Goal: Task Accomplishment & Management: Manage account settings

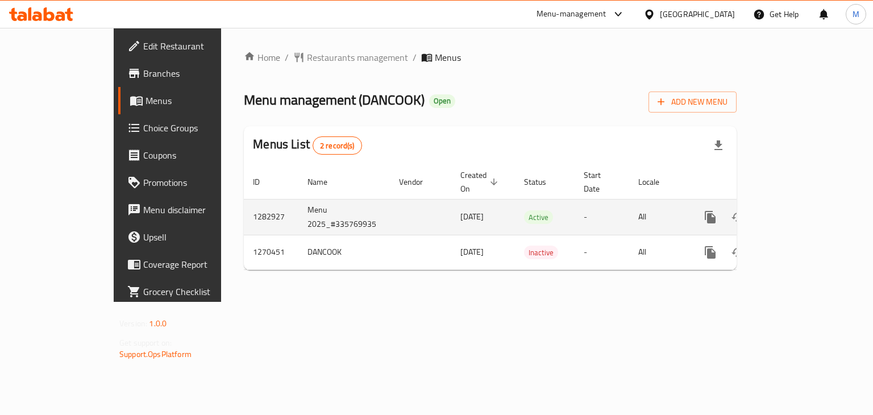
click at [806, 211] on link "enhanced table" at bounding box center [792, 216] width 27 height 27
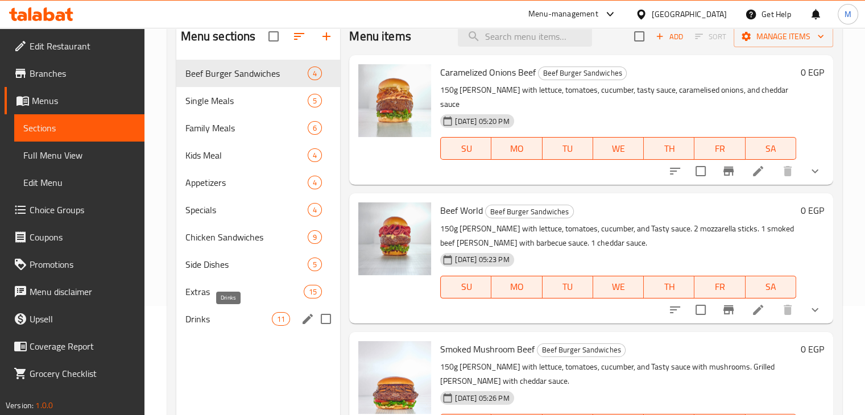
scroll to position [111, 0]
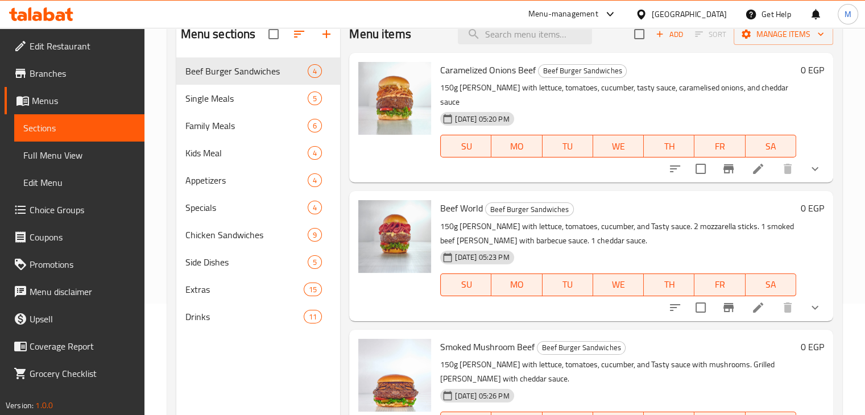
click at [86, 213] on span "Choice Groups" at bounding box center [83, 210] width 106 height 14
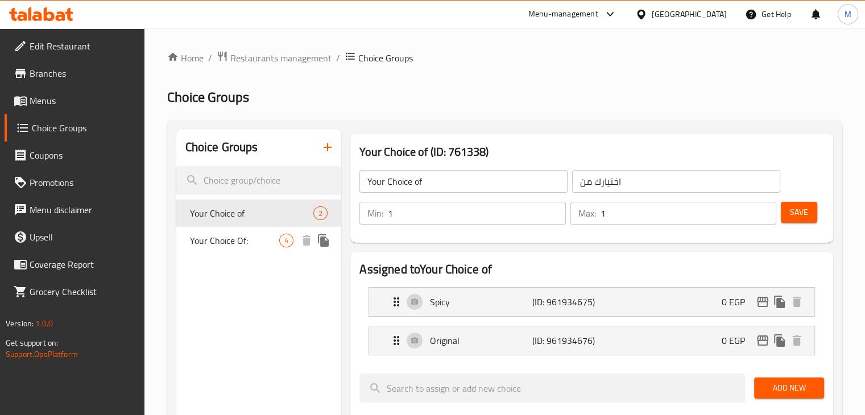
click at [271, 240] on span "Your Choice Of:" at bounding box center [235, 241] width 90 height 14
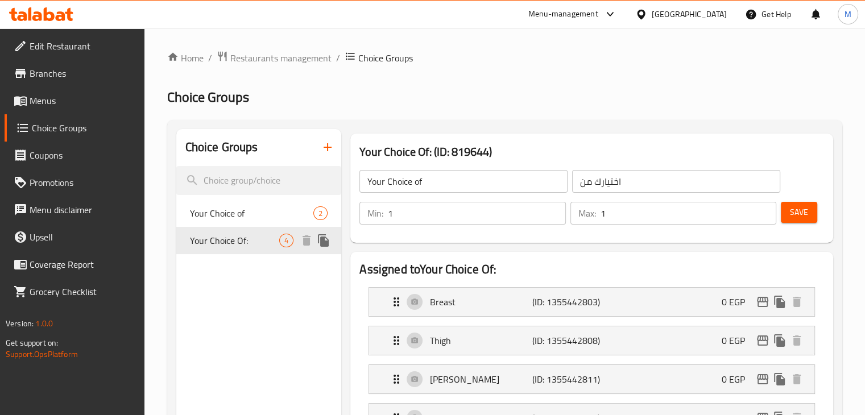
type input "Your Choice Of:"
type input "إختيارك من:"
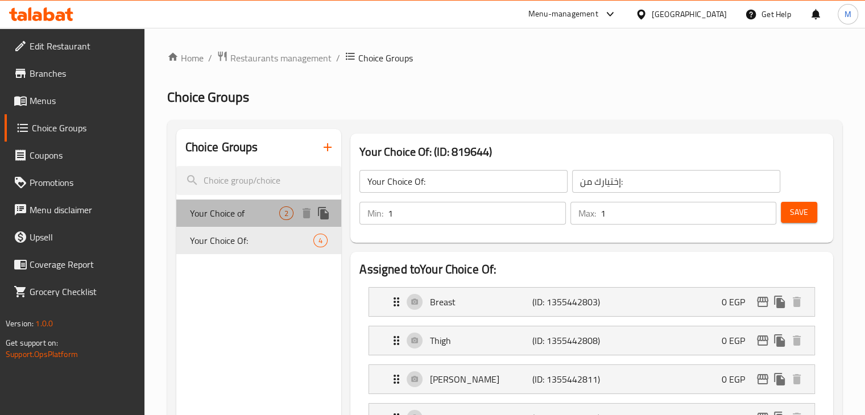
click at [219, 219] on span "Your Choice of" at bounding box center [235, 213] width 90 height 14
type input "Your Choice of"
type input "اختيارك من"
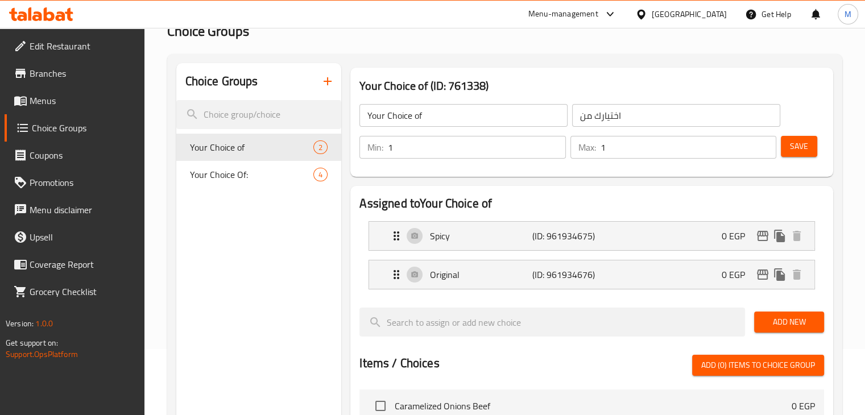
scroll to position [68, 0]
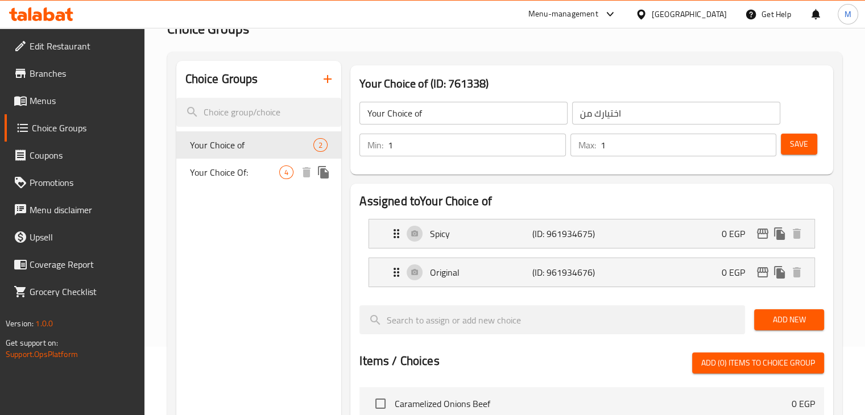
click at [241, 169] on span "Your Choice Of:" at bounding box center [235, 172] width 90 height 14
type input "Your Choice Of:"
type input "إختيارك من:"
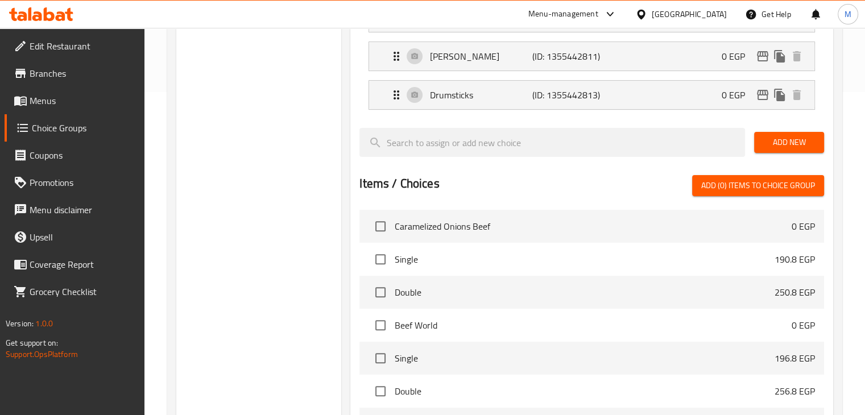
scroll to position [0, 0]
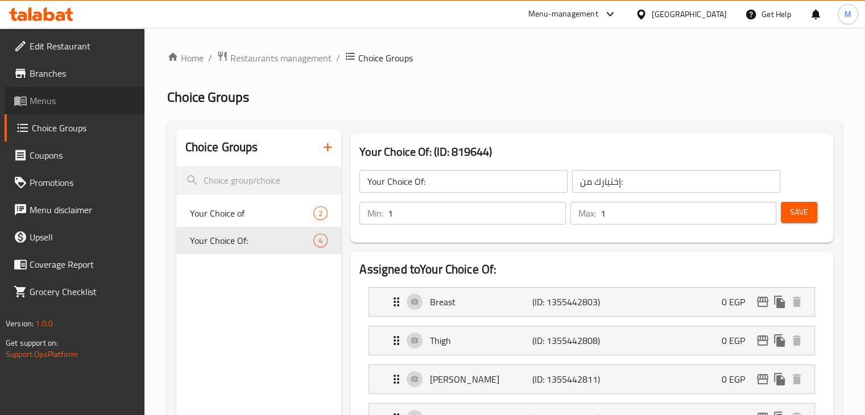
click at [57, 98] on span "Menus" at bounding box center [83, 101] width 106 height 14
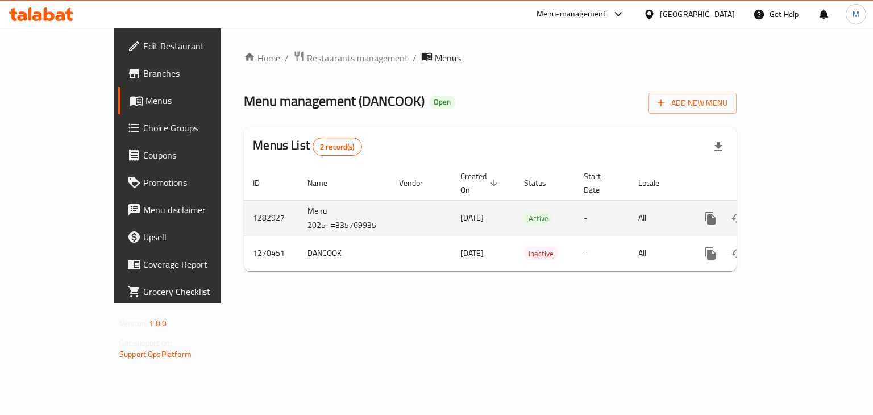
click at [799, 211] on icon "enhanced table" at bounding box center [793, 218] width 14 height 14
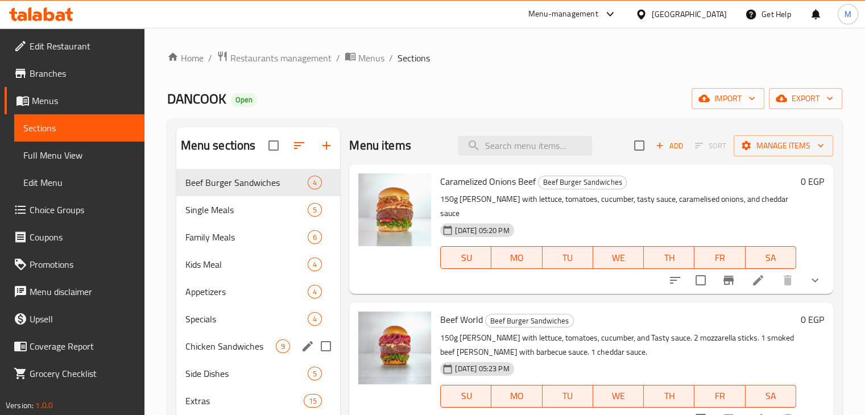
scroll to position [159, 0]
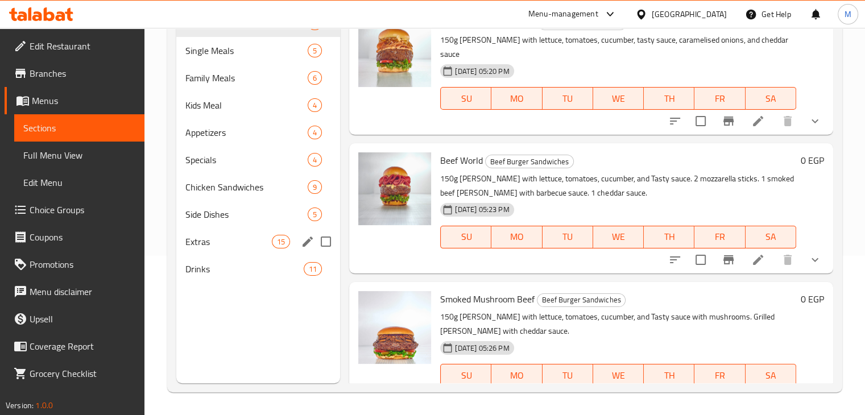
click at [236, 235] on span "Extras" at bounding box center [228, 242] width 87 height 14
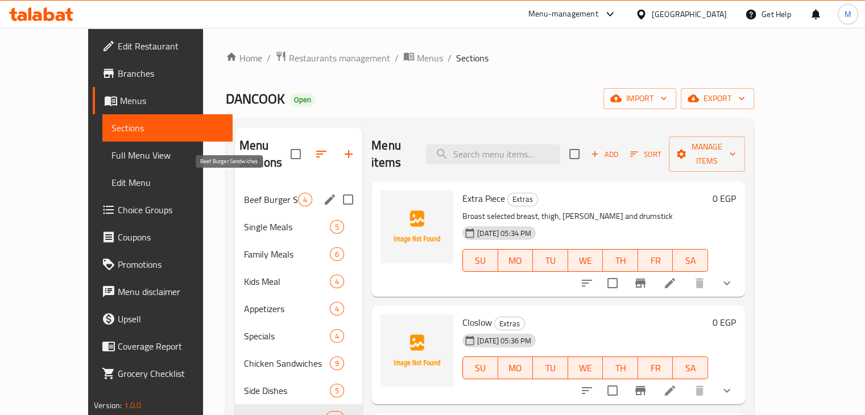
click at [250, 193] on span "Beef Burger Sandwiches" at bounding box center [271, 200] width 54 height 14
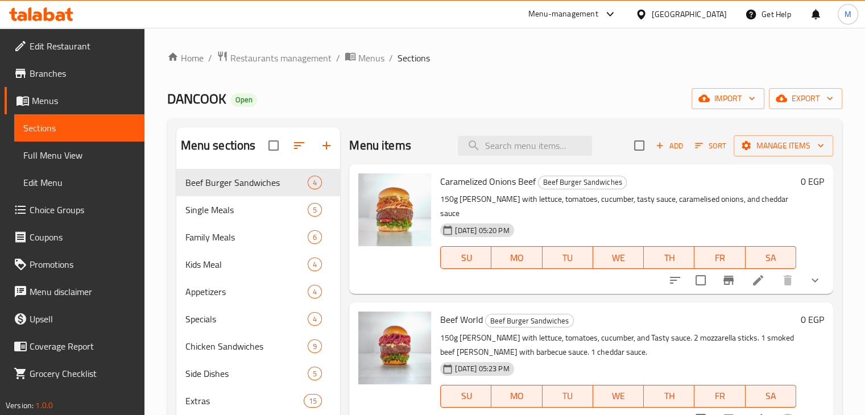
click at [816, 276] on button "show more" at bounding box center [814, 280] width 27 height 27
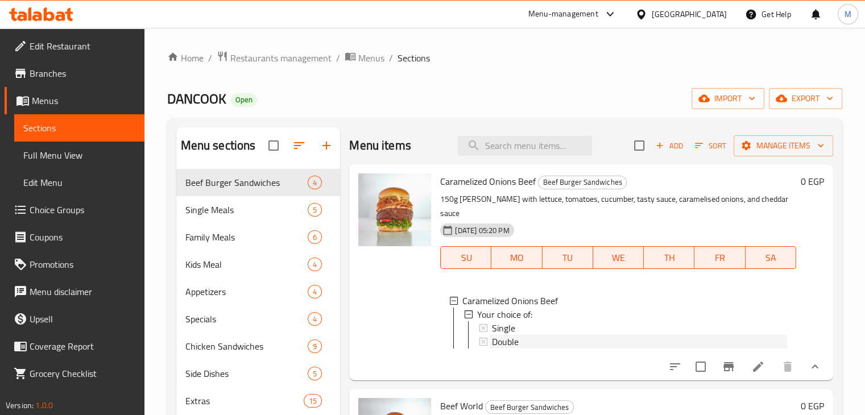
click at [512, 337] on span "Double" at bounding box center [505, 342] width 27 height 14
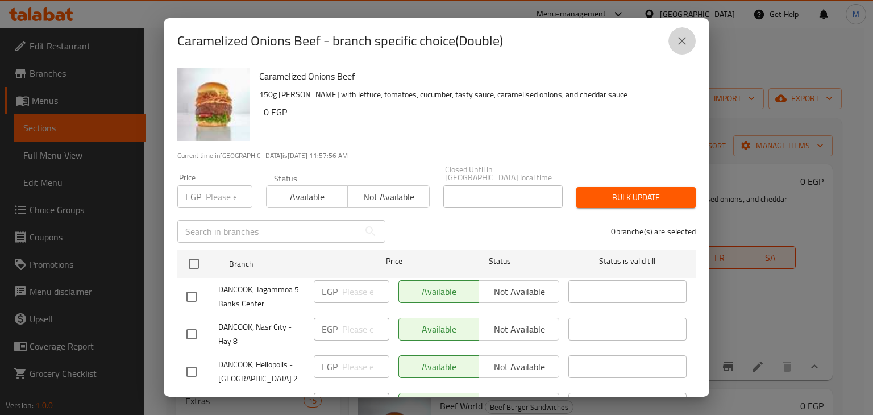
click at [688, 43] on icon "close" at bounding box center [682, 41] width 14 height 14
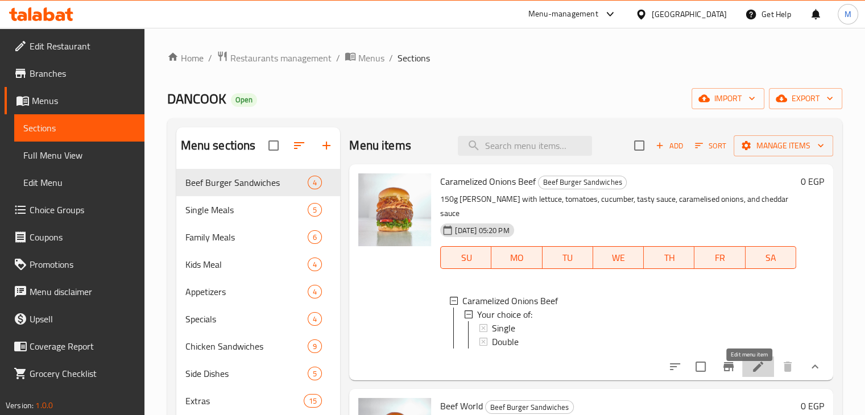
click at [751, 373] on icon at bounding box center [758, 367] width 14 height 14
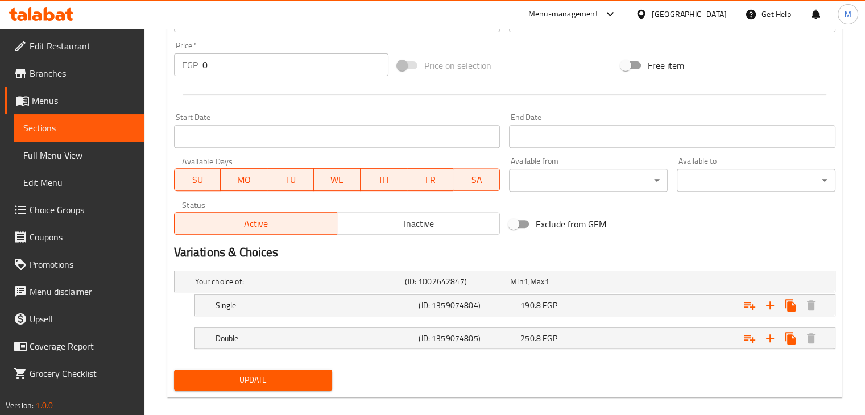
scroll to position [430, 0]
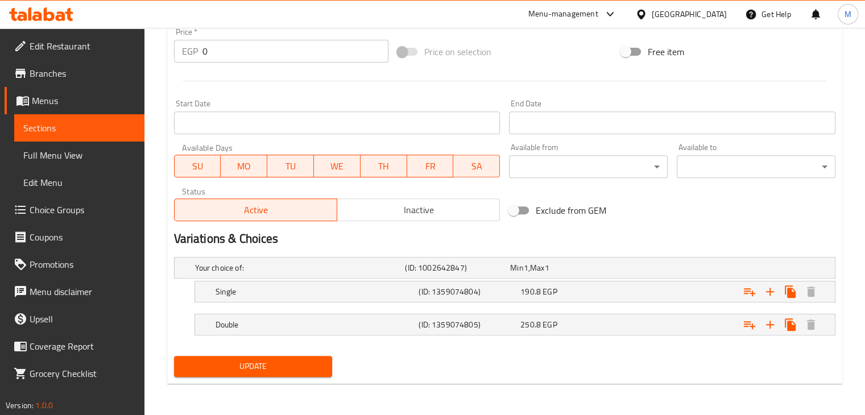
click at [306, 374] on button "Update" at bounding box center [253, 366] width 159 height 21
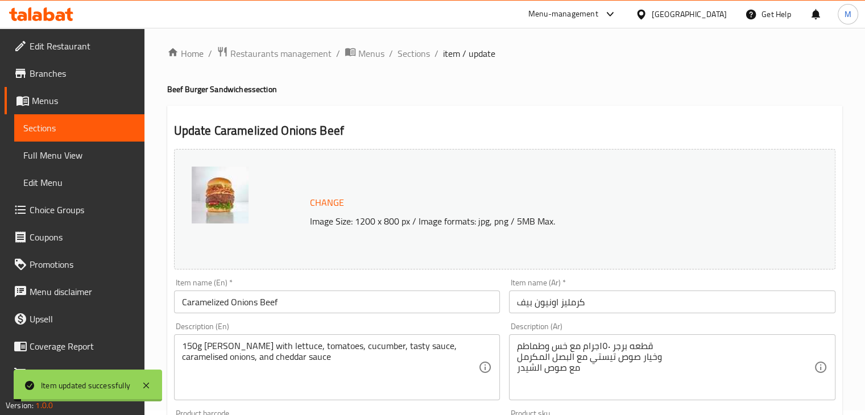
scroll to position [5, 0]
click at [409, 53] on span "Sections" at bounding box center [413, 54] width 32 height 14
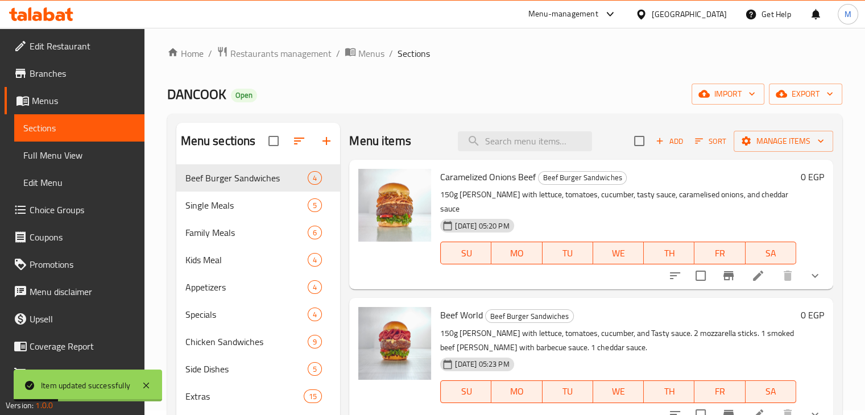
scroll to position [167, 0]
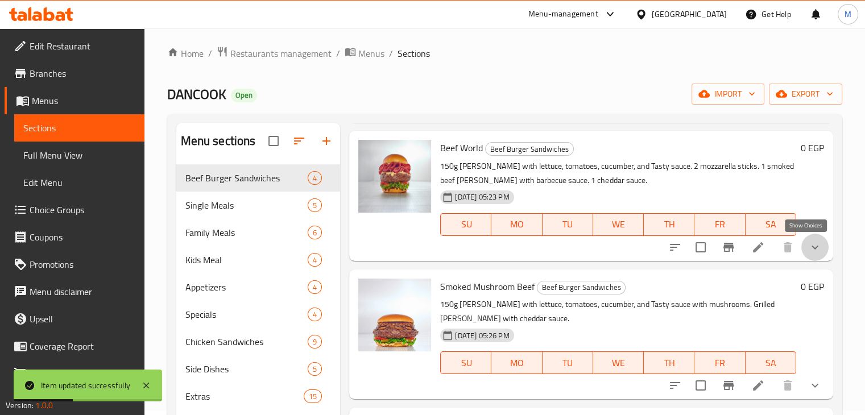
click at [811, 250] on icon "show more" at bounding box center [815, 247] width 14 height 14
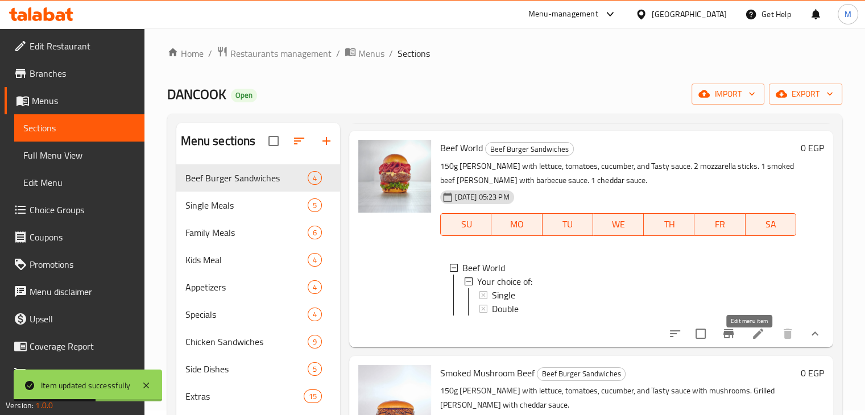
click at [751, 339] on icon at bounding box center [758, 334] width 14 height 14
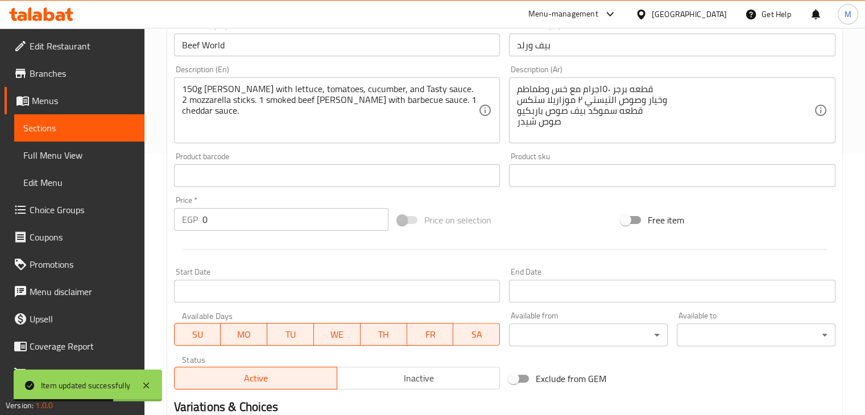
scroll to position [430, 0]
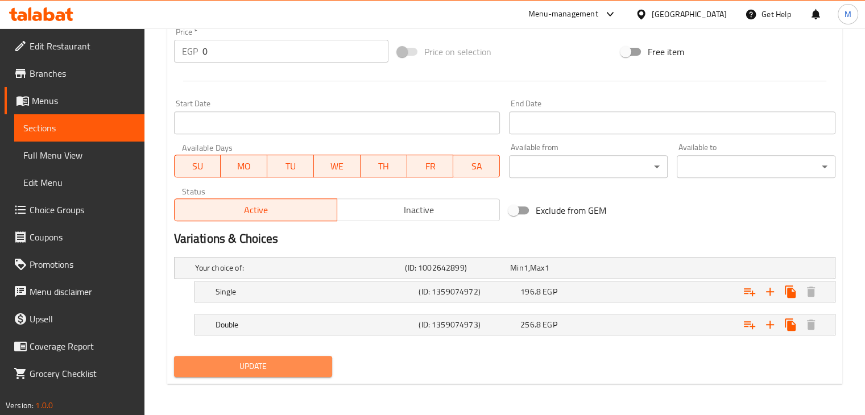
click at [324, 373] on button "Update" at bounding box center [253, 366] width 159 height 21
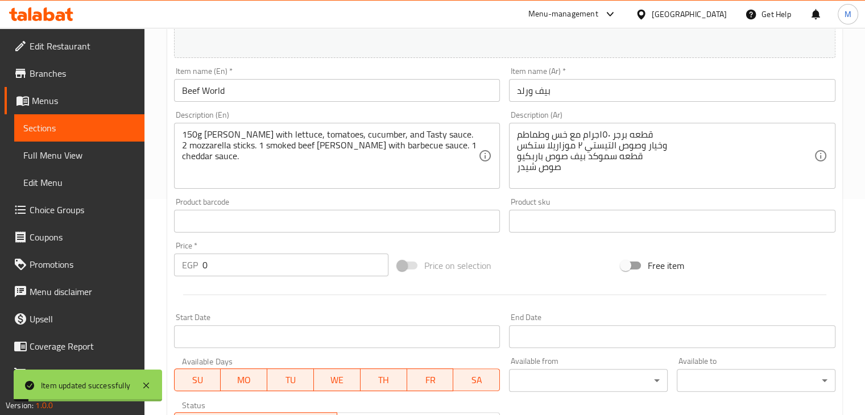
scroll to position [0, 0]
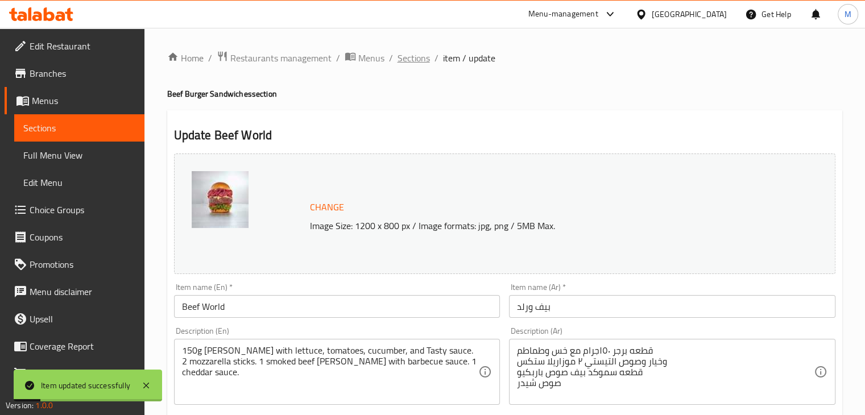
click at [407, 58] on span "Sections" at bounding box center [413, 58] width 32 height 14
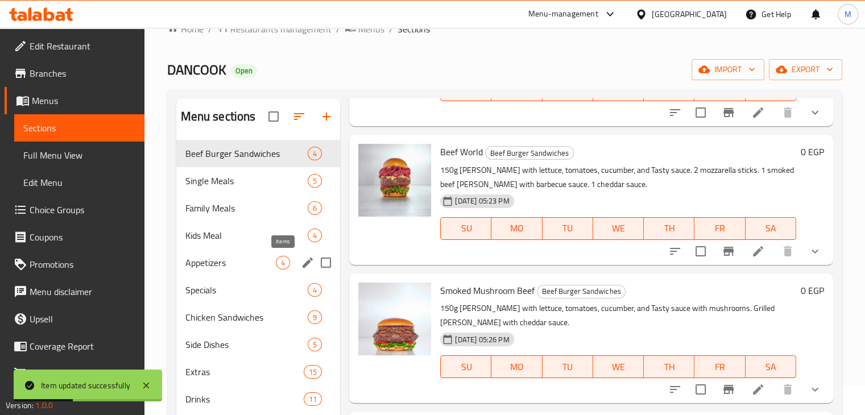
scroll to position [30, 0]
click at [255, 310] on span "Chicken Sandwiches" at bounding box center [230, 317] width 91 height 14
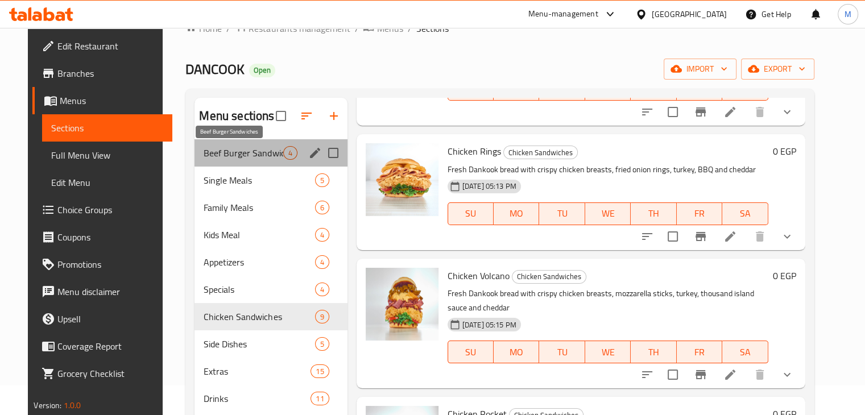
click at [226, 156] on span "Beef Burger Sandwiches" at bounding box center [242, 153] width 79 height 14
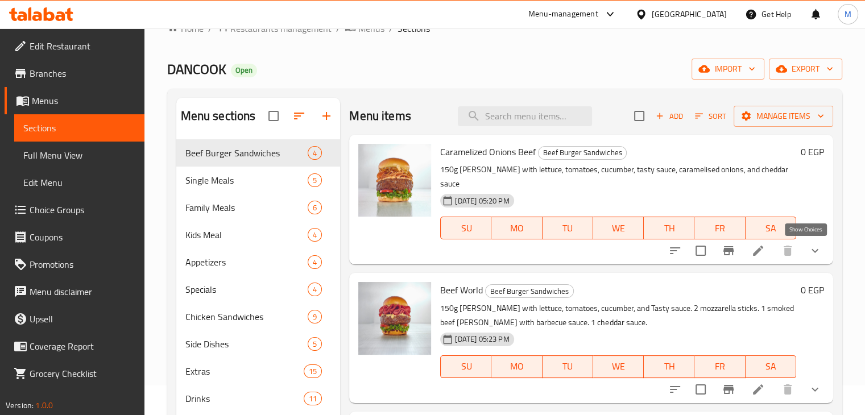
click at [814, 248] on button "show more" at bounding box center [814, 250] width 27 height 27
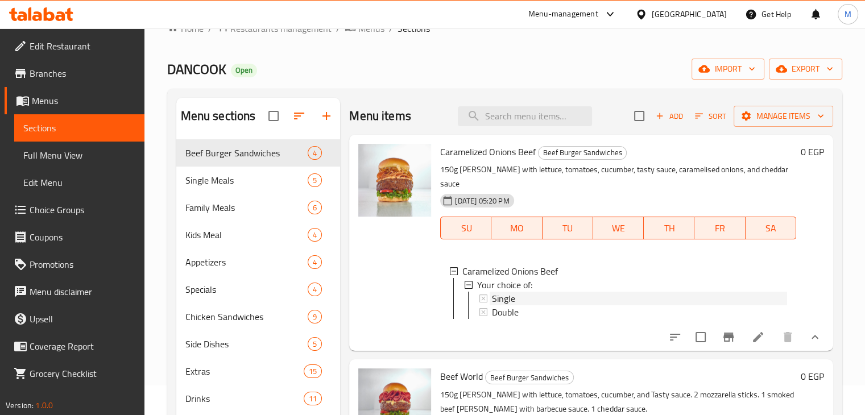
click at [525, 297] on div "Single" at bounding box center [639, 299] width 295 height 14
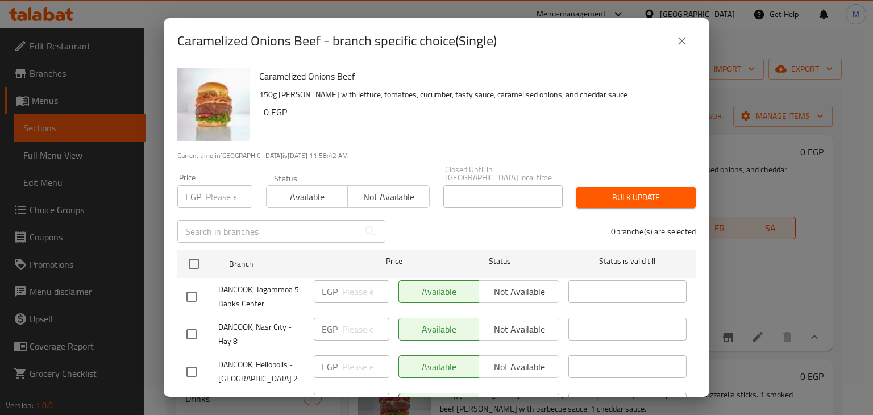
click at [682, 44] on icon "close" at bounding box center [682, 41] width 14 height 14
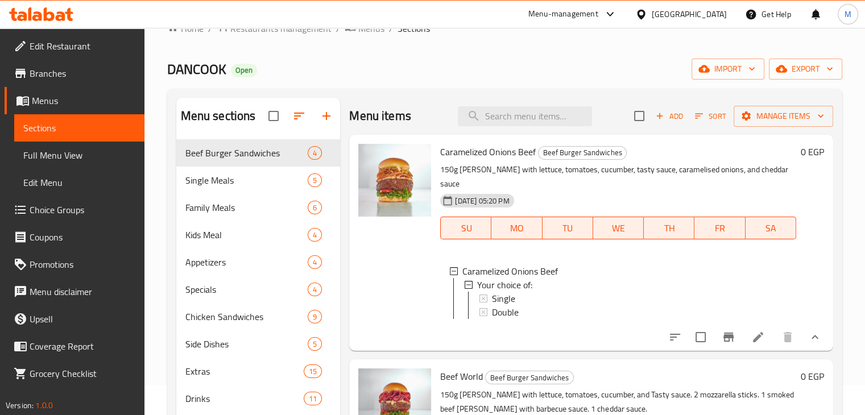
click at [754, 337] on li at bounding box center [758, 337] width 32 height 20
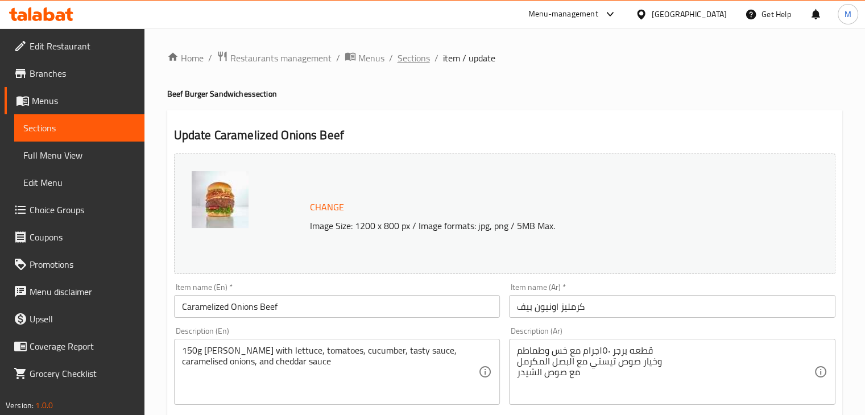
click at [418, 63] on span "Sections" at bounding box center [413, 58] width 32 height 14
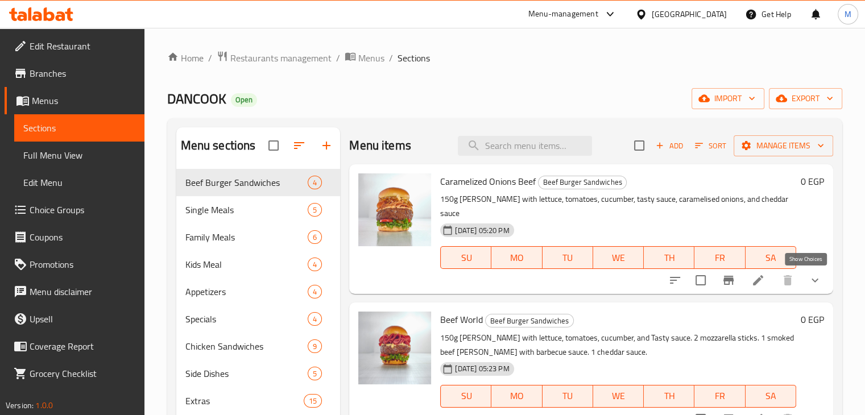
click at [808, 281] on icon "show more" at bounding box center [815, 280] width 14 height 14
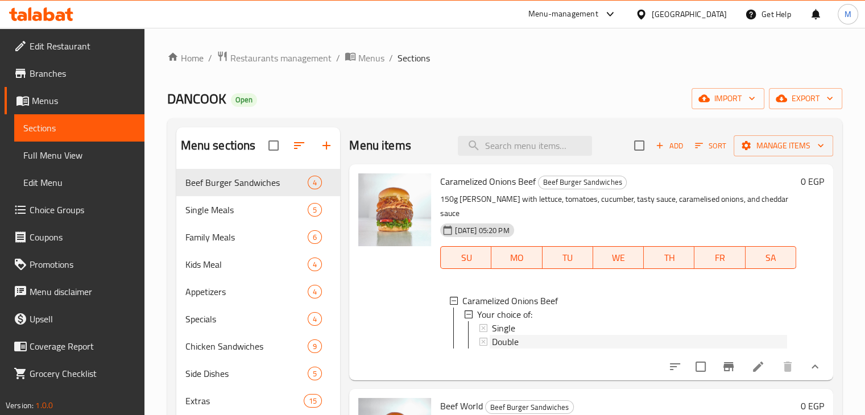
click at [496, 339] on span "Double" at bounding box center [505, 342] width 27 height 14
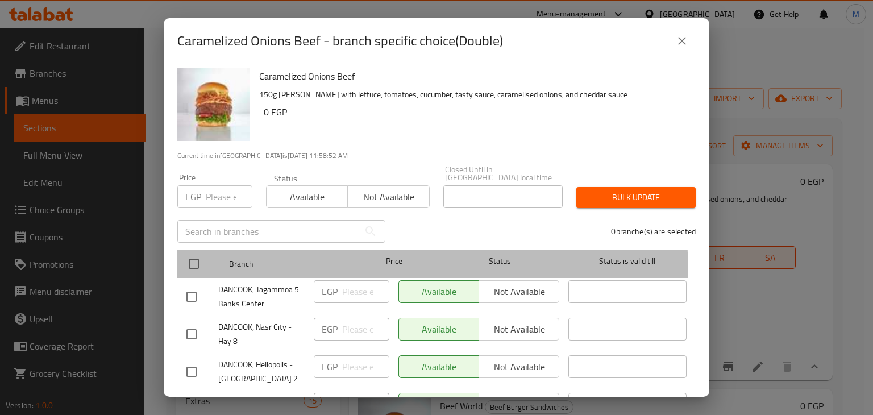
click at [181, 268] on div "Branch Price Status Status is valid till" at bounding box center [436, 264] width 518 height 28
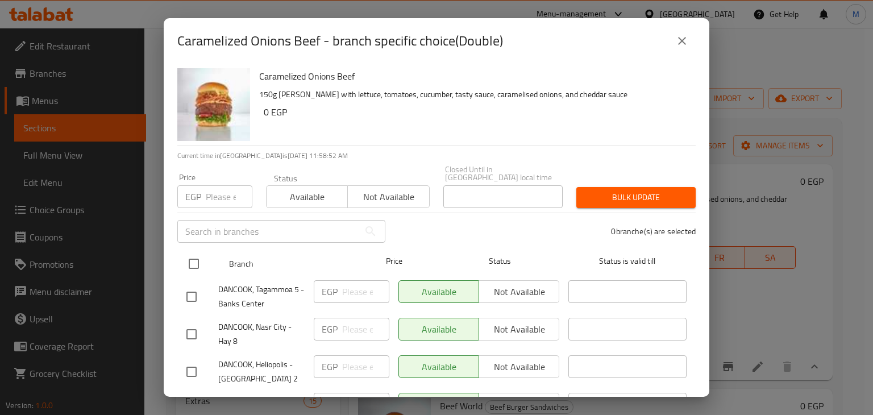
click at [193, 259] on input "checkbox" at bounding box center [194, 264] width 24 height 24
checkbox input "true"
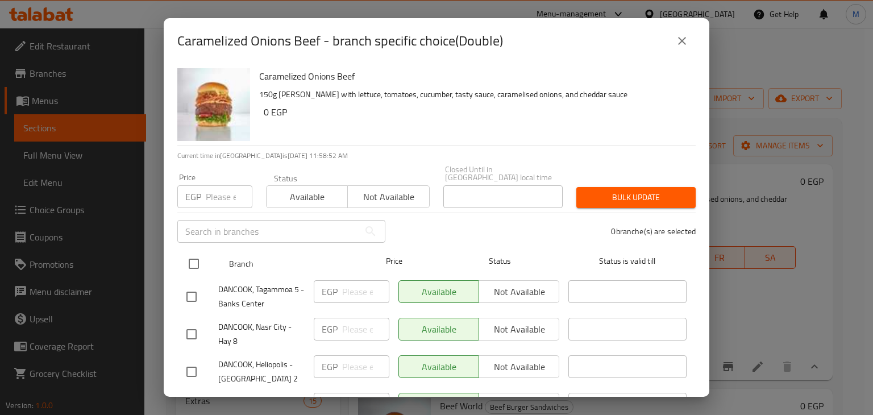
checkbox input "true"
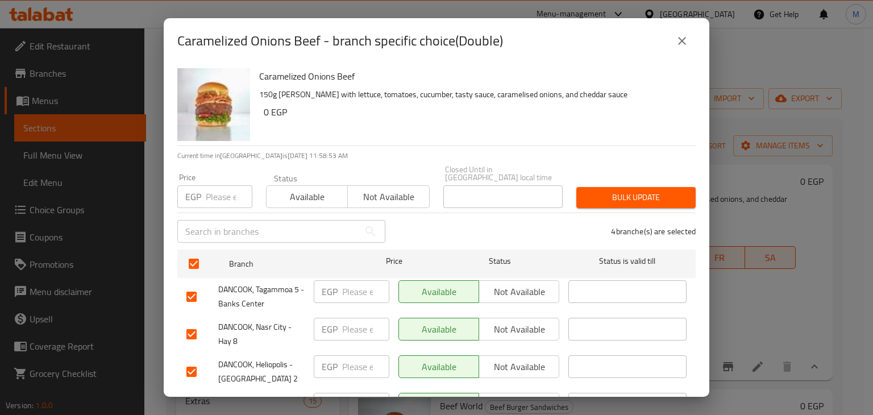
click at [214, 192] on input "number" at bounding box center [229, 196] width 47 height 23
type input "250.8"
click at [309, 189] on span "Available" at bounding box center [307, 197] width 72 height 16
click at [599, 187] on button "Bulk update" at bounding box center [635, 197] width 119 height 21
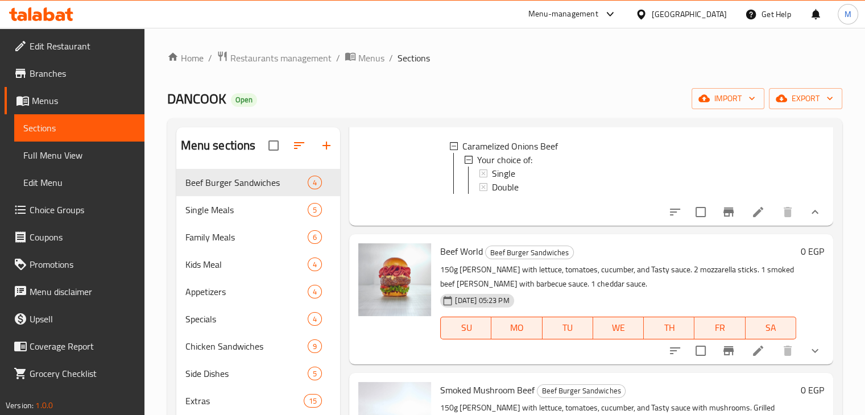
scroll to position [1, 0]
click at [808, 355] on icon "show more" at bounding box center [815, 351] width 14 height 14
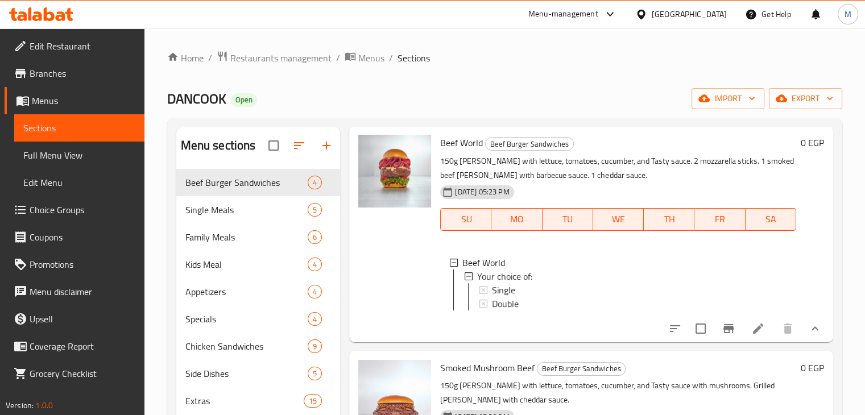
scroll to position [266, 0]
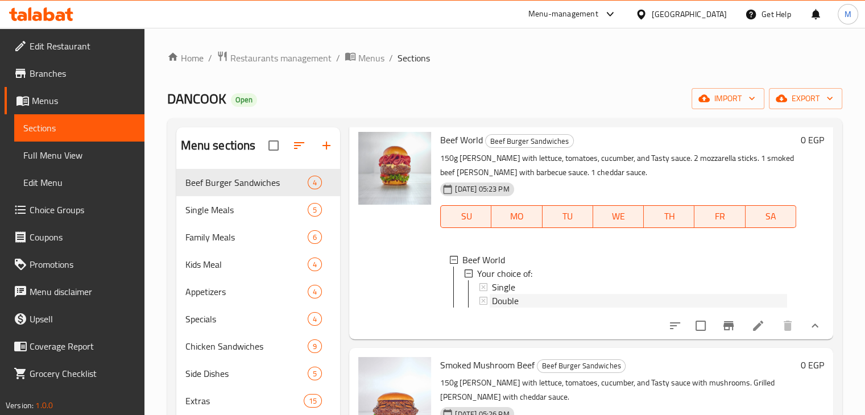
click at [521, 308] on div "Double" at bounding box center [639, 301] width 295 height 14
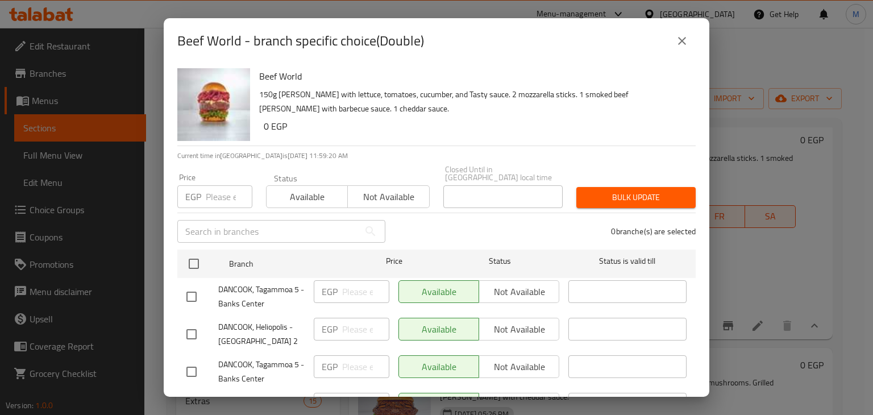
click at [680, 38] on icon "close" at bounding box center [682, 41] width 14 height 14
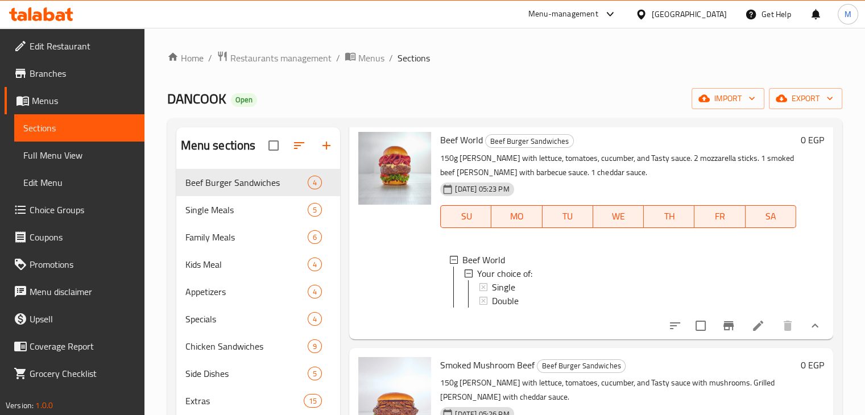
click at [756, 336] on li at bounding box center [758, 325] width 32 height 20
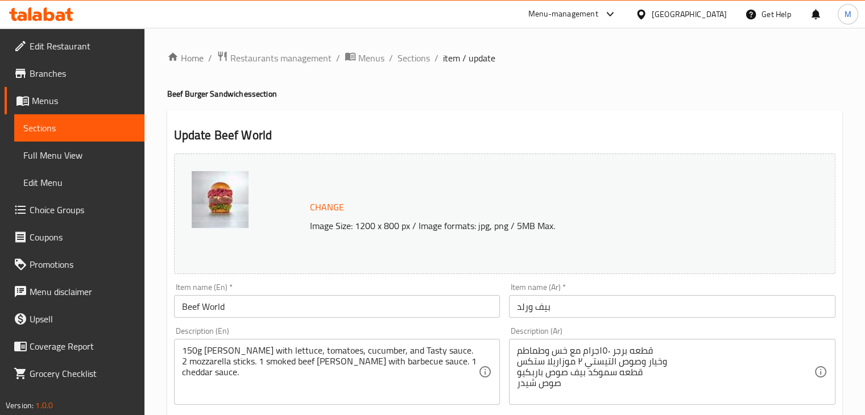
click at [416, 51] on span "Sections" at bounding box center [413, 58] width 32 height 14
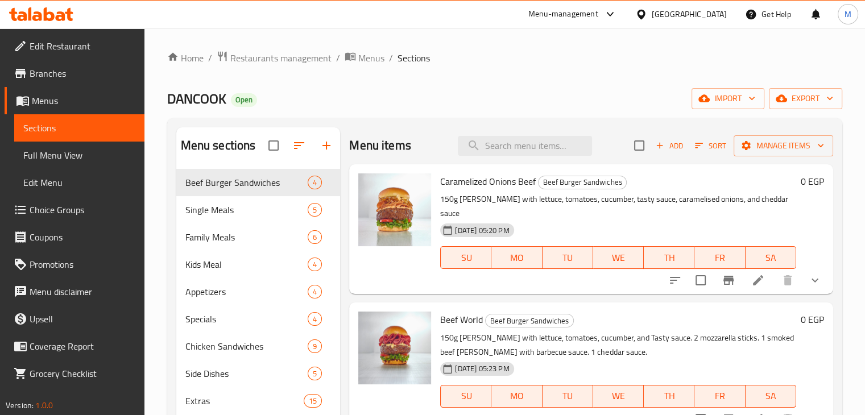
scroll to position [167, 0]
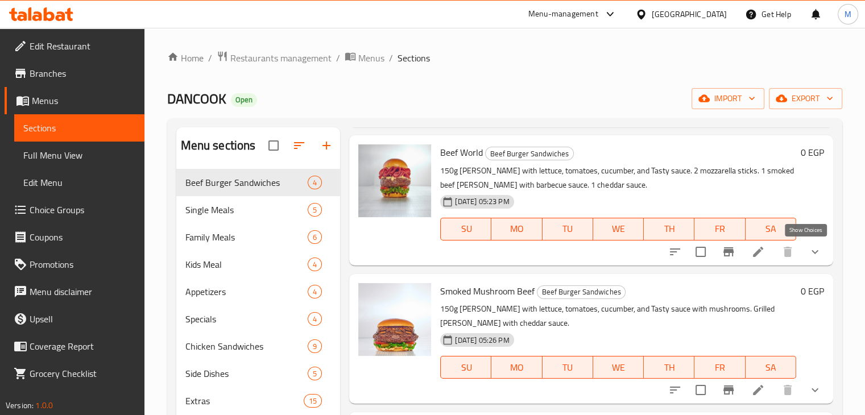
click at [808, 251] on icon "show more" at bounding box center [815, 252] width 14 height 14
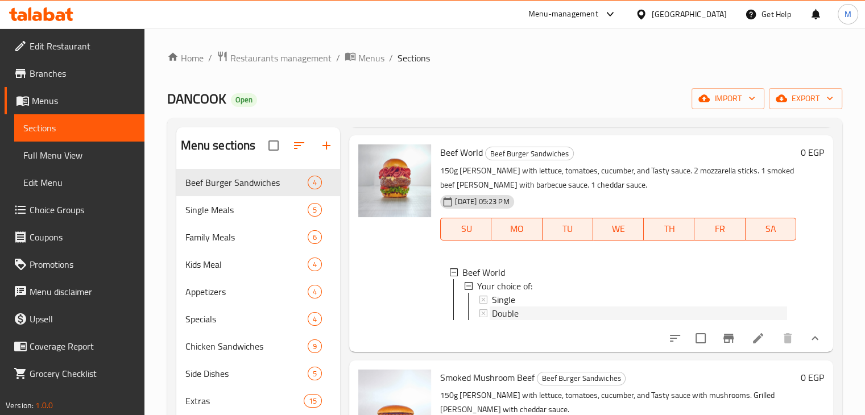
click at [524, 313] on div "Double" at bounding box center [639, 313] width 295 height 14
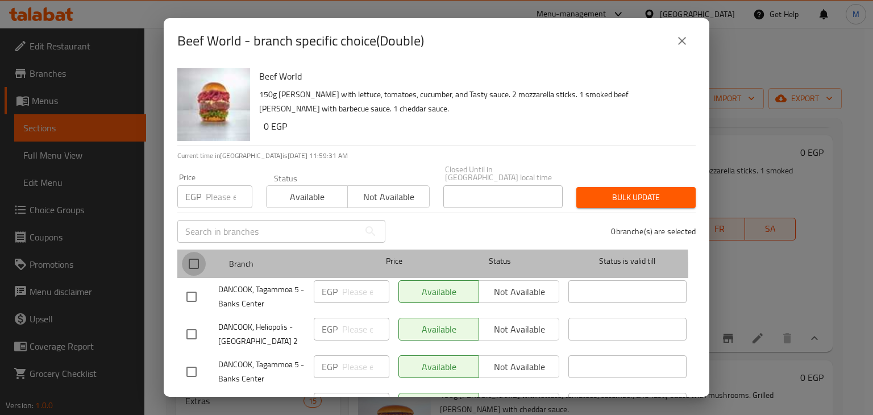
click at [197, 262] on input "checkbox" at bounding box center [194, 264] width 24 height 24
checkbox input "true"
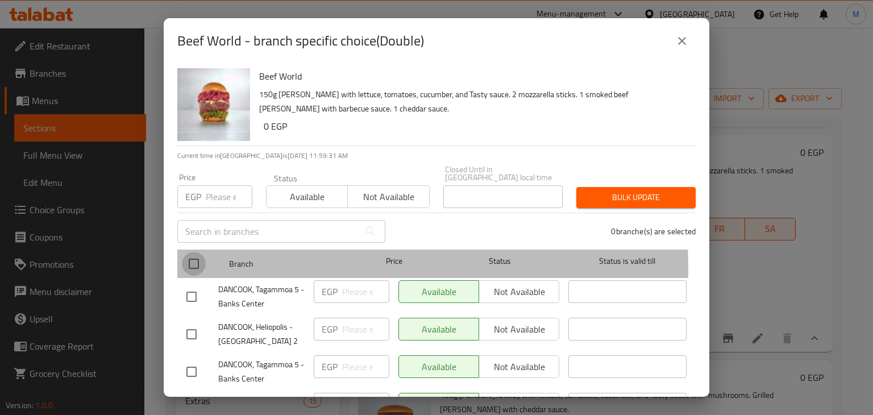
checkbox input "true"
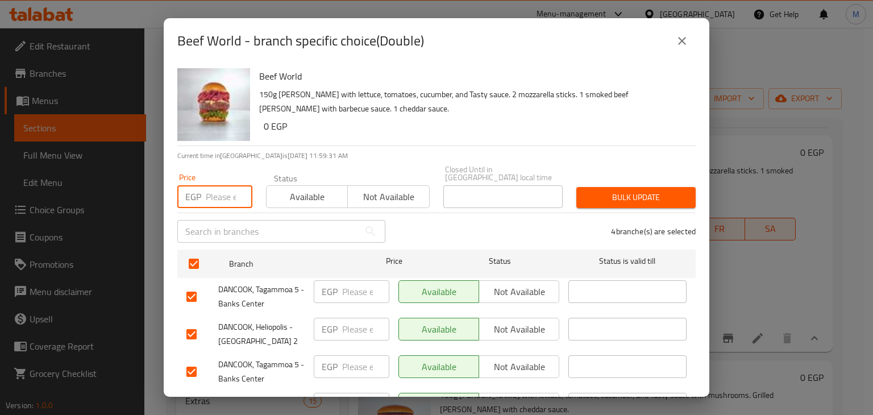
click at [212, 192] on input "number" at bounding box center [229, 196] width 47 height 23
type input "256.8"
click at [298, 189] on span "Available" at bounding box center [307, 197] width 72 height 16
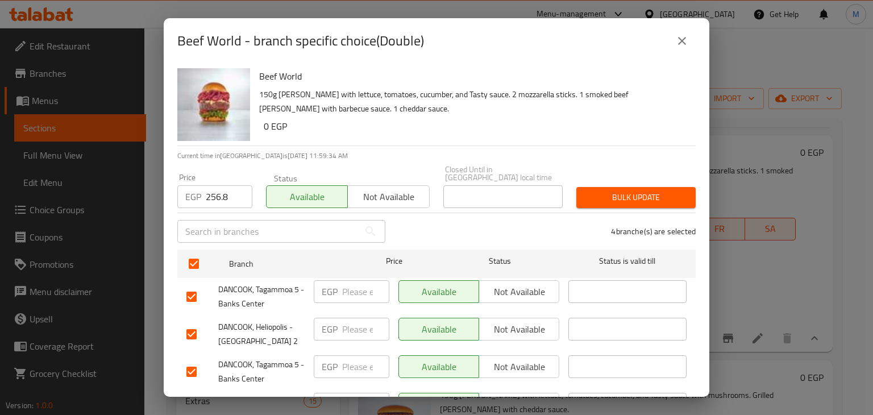
click at [585, 190] on span "Bulk update" at bounding box center [635, 197] width 101 height 14
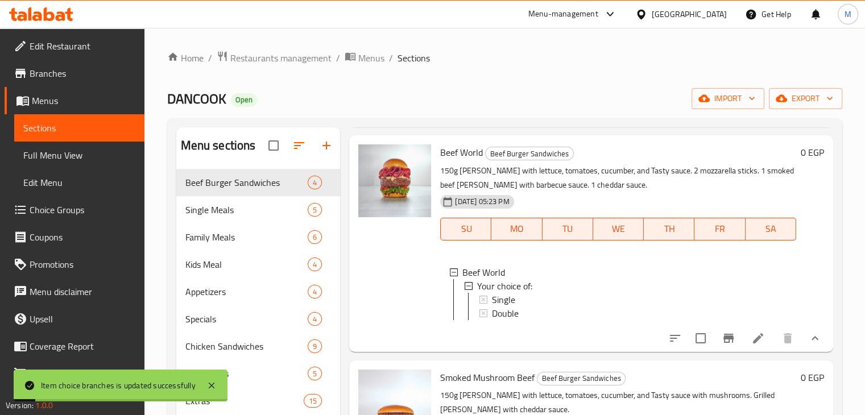
click at [550, 164] on p "150g [PERSON_NAME] with lettuce, tomatoes, cucumber, and Tasty sauce. 2 mozzare…" at bounding box center [618, 178] width 356 height 28
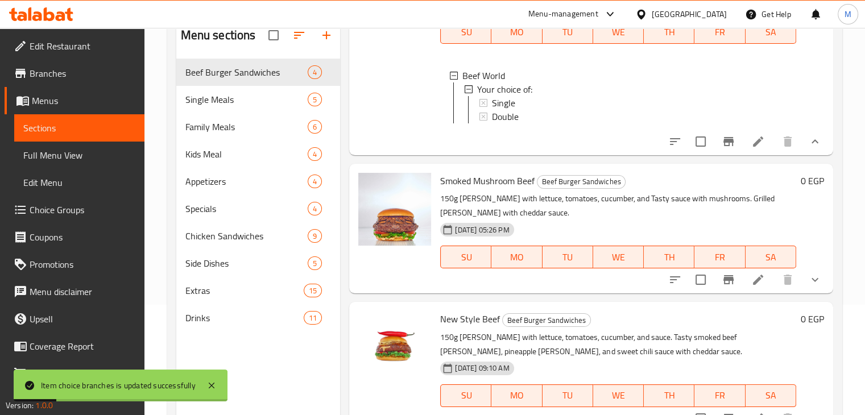
scroll to position [159, 0]
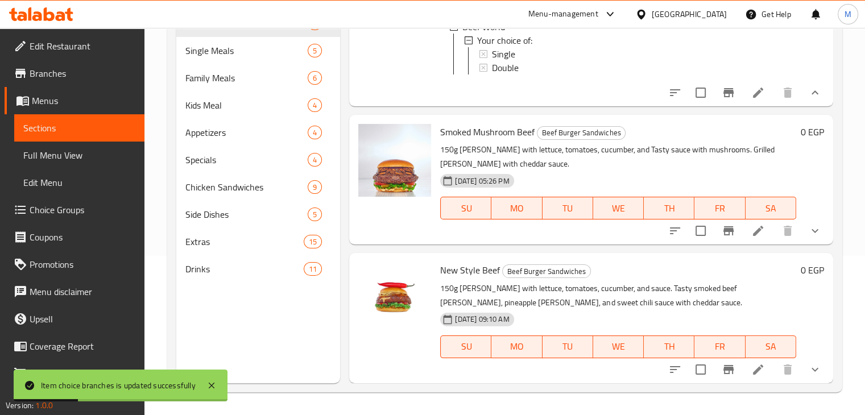
click at [808, 231] on icon "show more" at bounding box center [815, 231] width 14 height 14
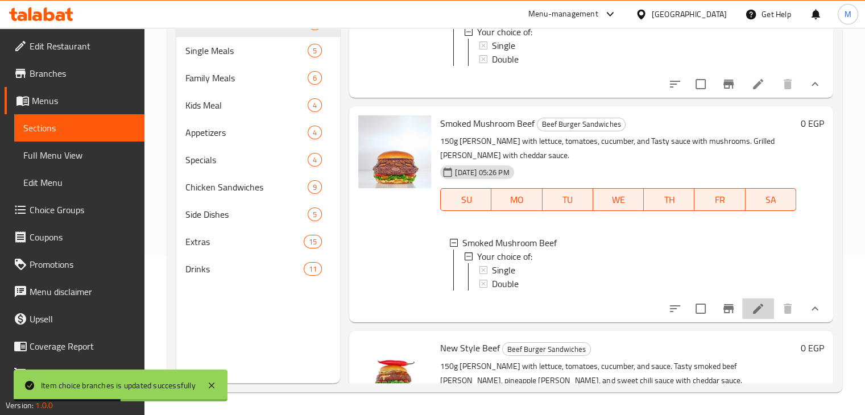
click at [757, 319] on li at bounding box center [758, 308] width 32 height 20
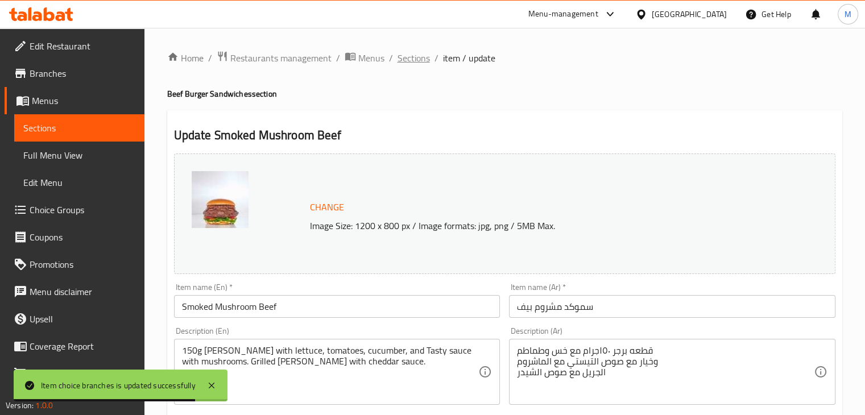
click at [418, 58] on span "Sections" at bounding box center [413, 58] width 32 height 14
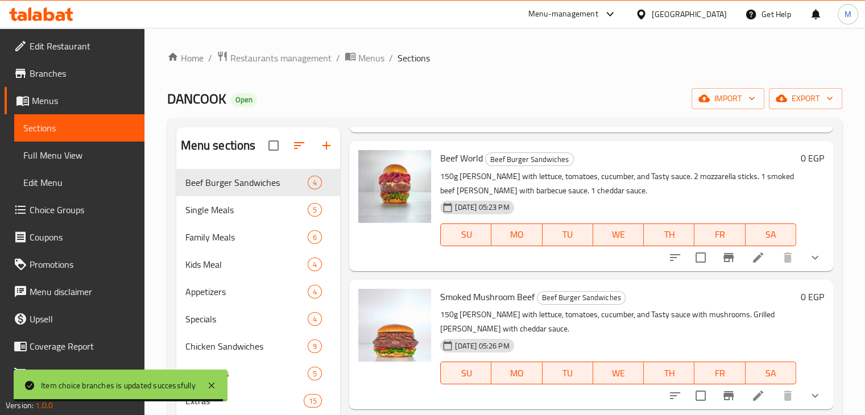
scroll to position [167, 0]
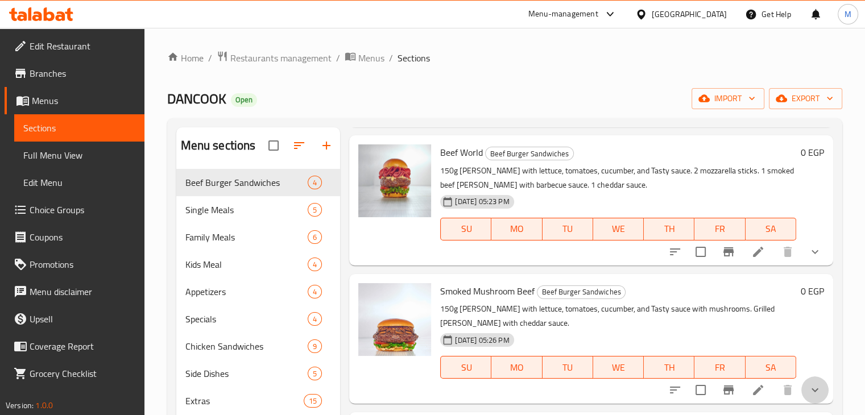
click at [808, 391] on icon "show more" at bounding box center [815, 390] width 14 height 14
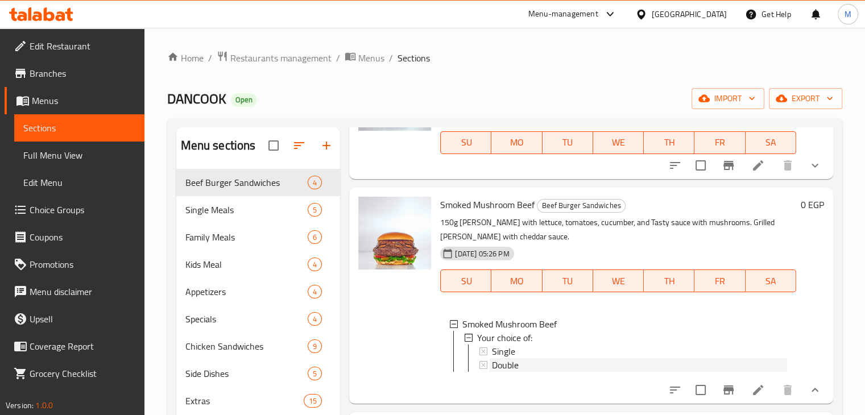
click at [519, 358] on div "Double" at bounding box center [639, 365] width 295 height 14
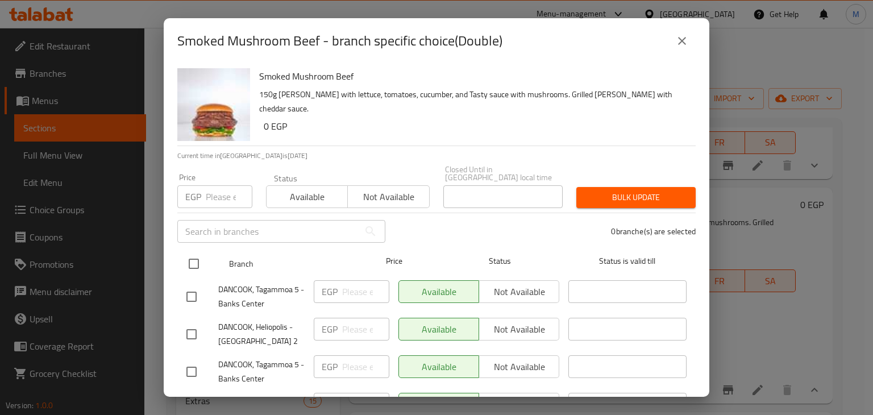
click at [200, 252] on input "checkbox" at bounding box center [194, 264] width 24 height 24
checkbox input "true"
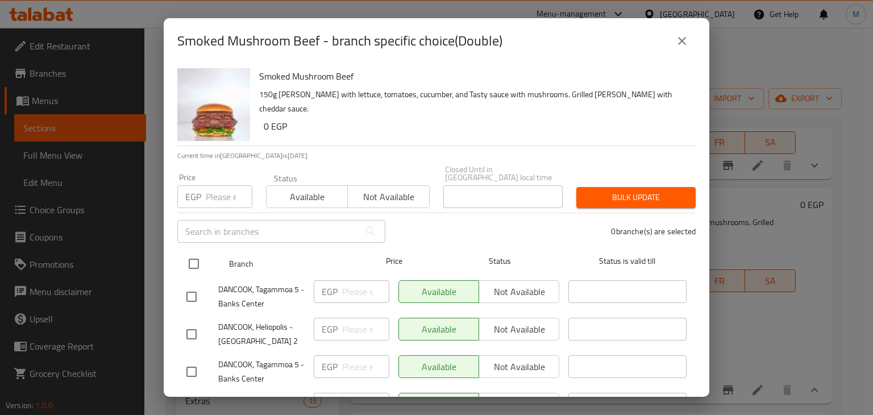
checkbox input "true"
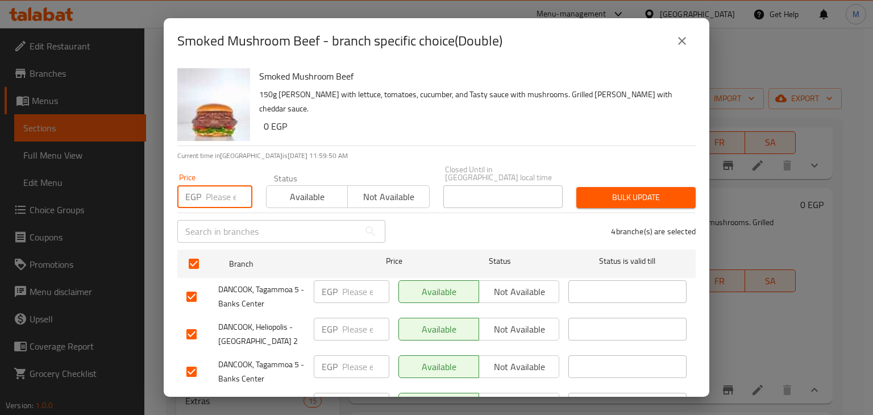
click at [224, 188] on input "number" at bounding box center [229, 196] width 47 height 23
type input "274.8"
click at [306, 189] on span "Available" at bounding box center [307, 197] width 72 height 16
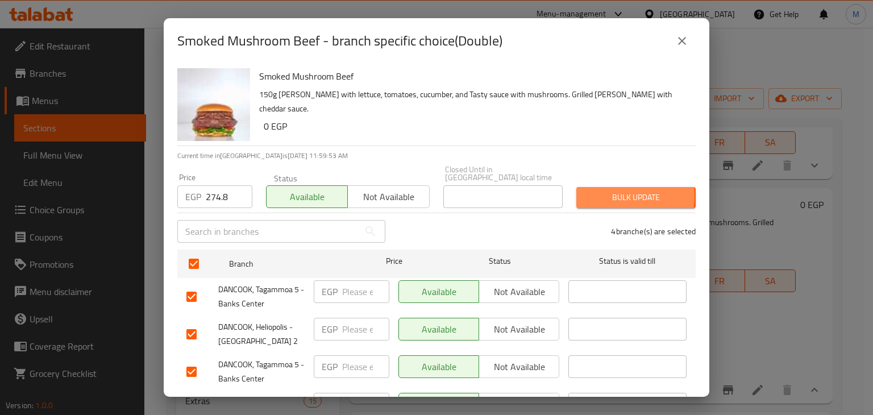
click at [585, 190] on span "Bulk update" at bounding box center [635, 197] width 101 height 14
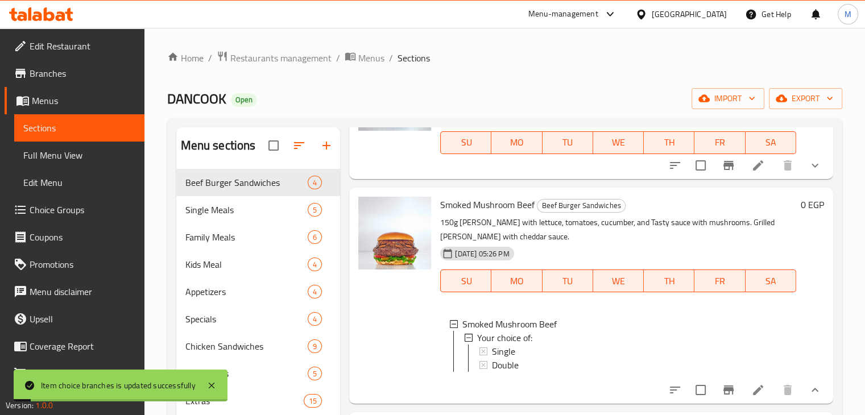
scroll to position [159, 0]
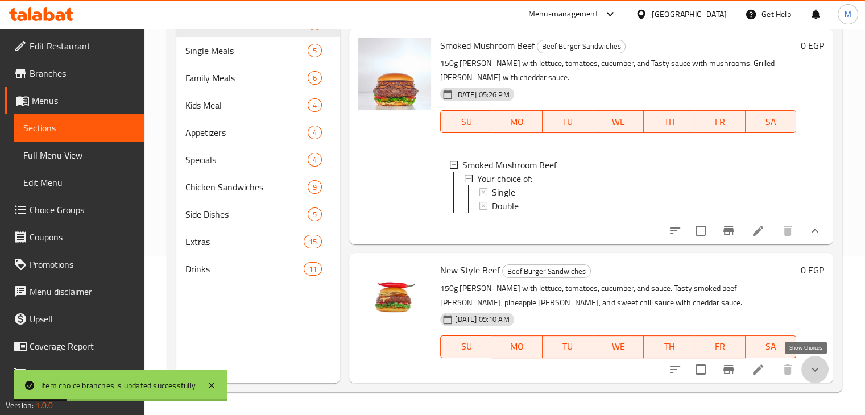
click at [808, 373] on icon "show more" at bounding box center [815, 370] width 14 height 14
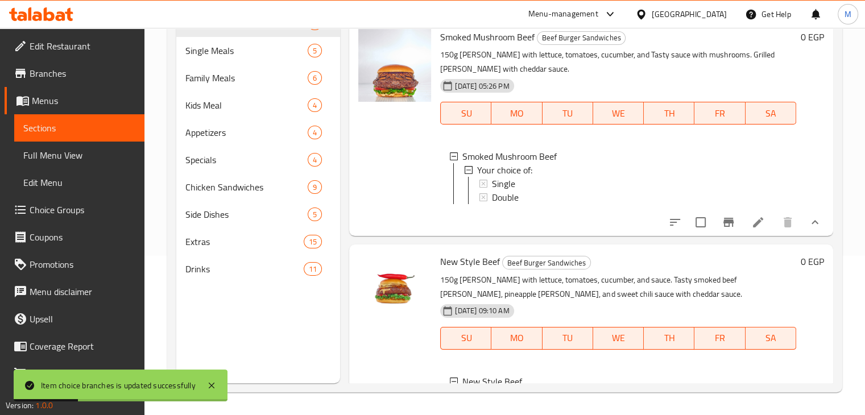
scroll to position [357, 0]
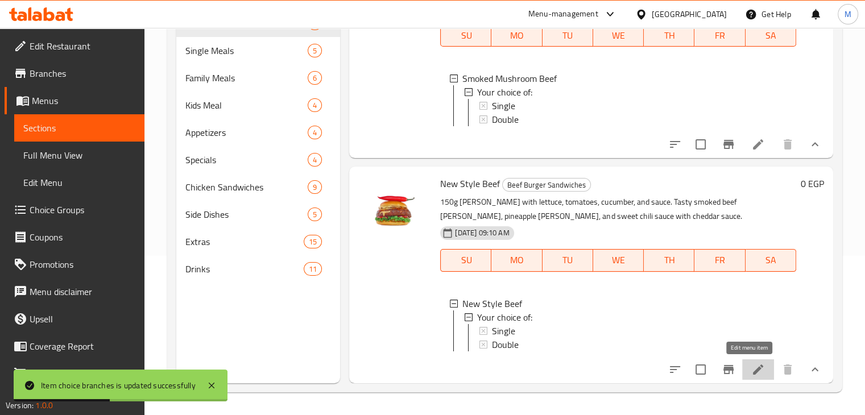
click at [751, 367] on icon at bounding box center [758, 370] width 14 height 14
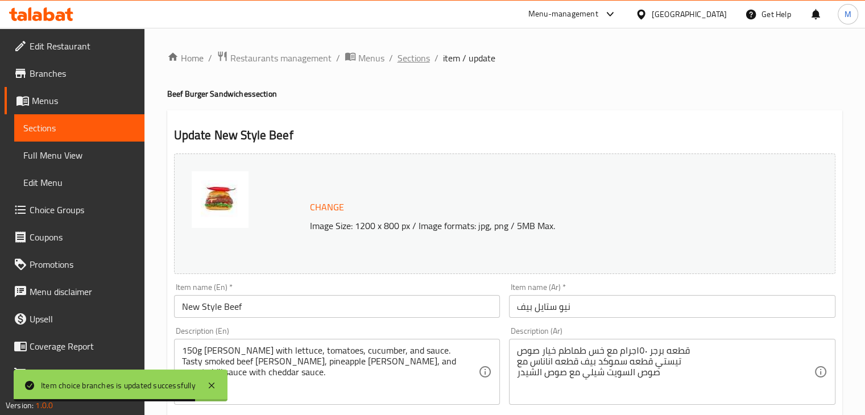
click at [412, 51] on span "Sections" at bounding box center [413, 58] width 32 height 14
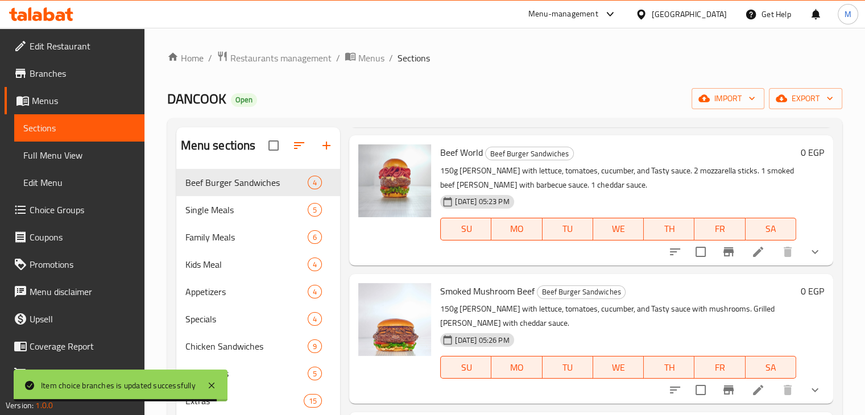
scroll to position [159, 0]
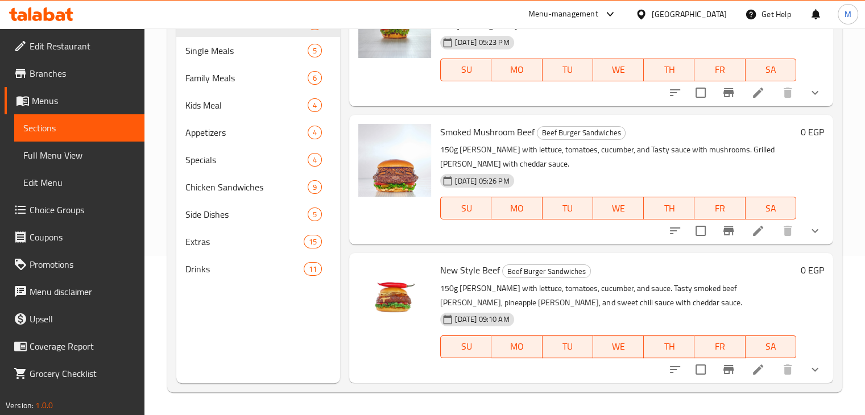
click at [796, 375] on div at bounding box center [744, 369] width 167 height 27
click at [801, 375] on button "show more" at bounding box center [814, 369] width 27 height 27
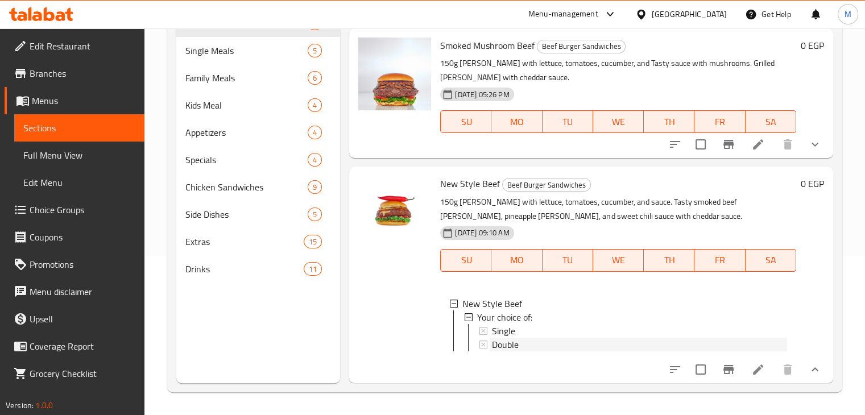
click at [625, 338] on div "Double" at bounding box center [639, 345] width 295 height 14
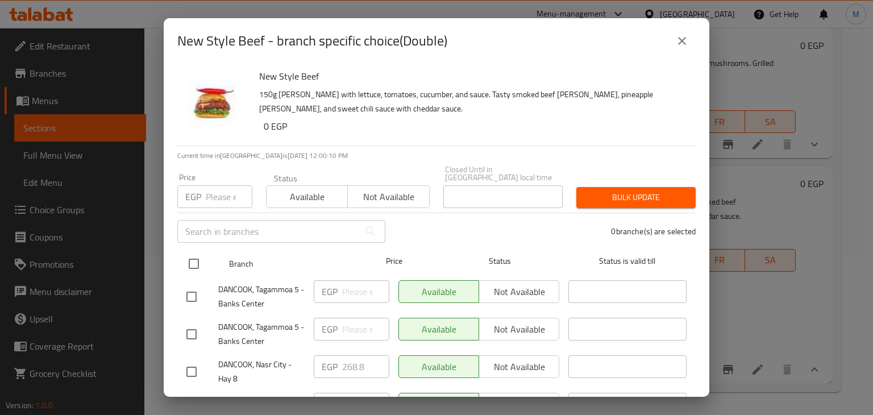
click at [200, 255] on input "checkbox" at bounding box center [194, 264] width 24 height 24
checkbox input "true"
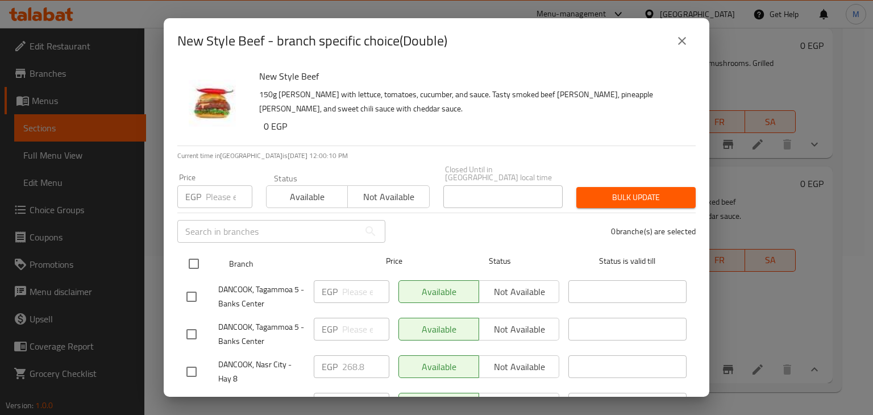
checkbox input "true"
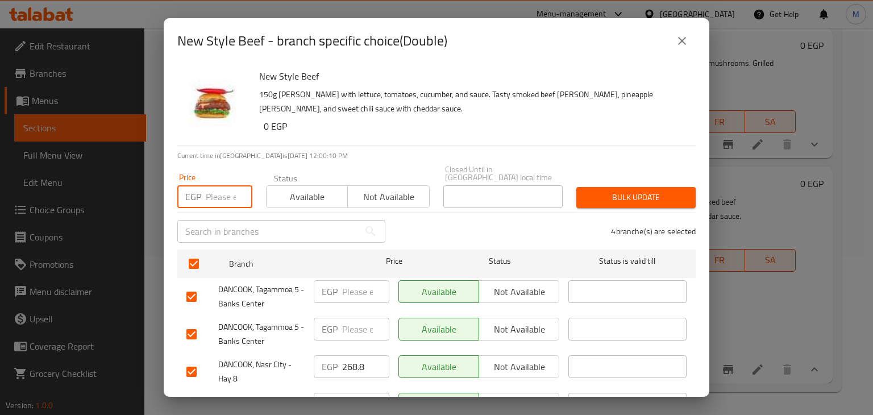
click at [215, 185] on input "number" at bounding box center [229, 196] width 47 height 23
type input "268.8"
click at [297, 189] on span "Available" at bounding box center [307, 197] width 72 height 16
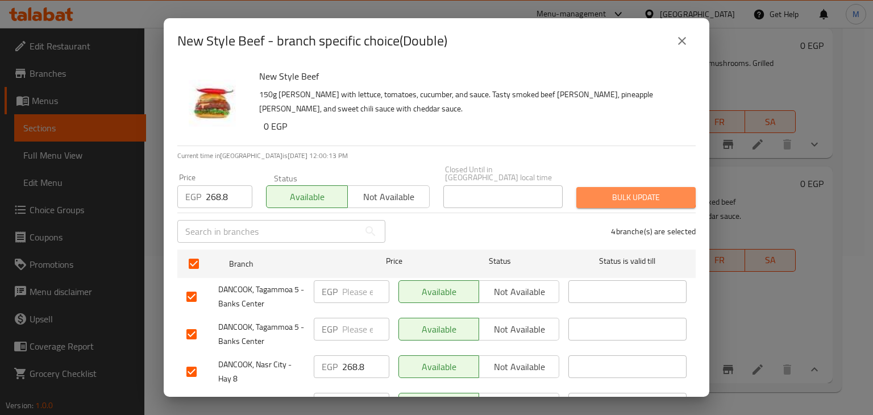
click at [624, 187] on button "Bulk update" at bounding box center [635, 197] width 119 height 21
